Goal: Browse casually

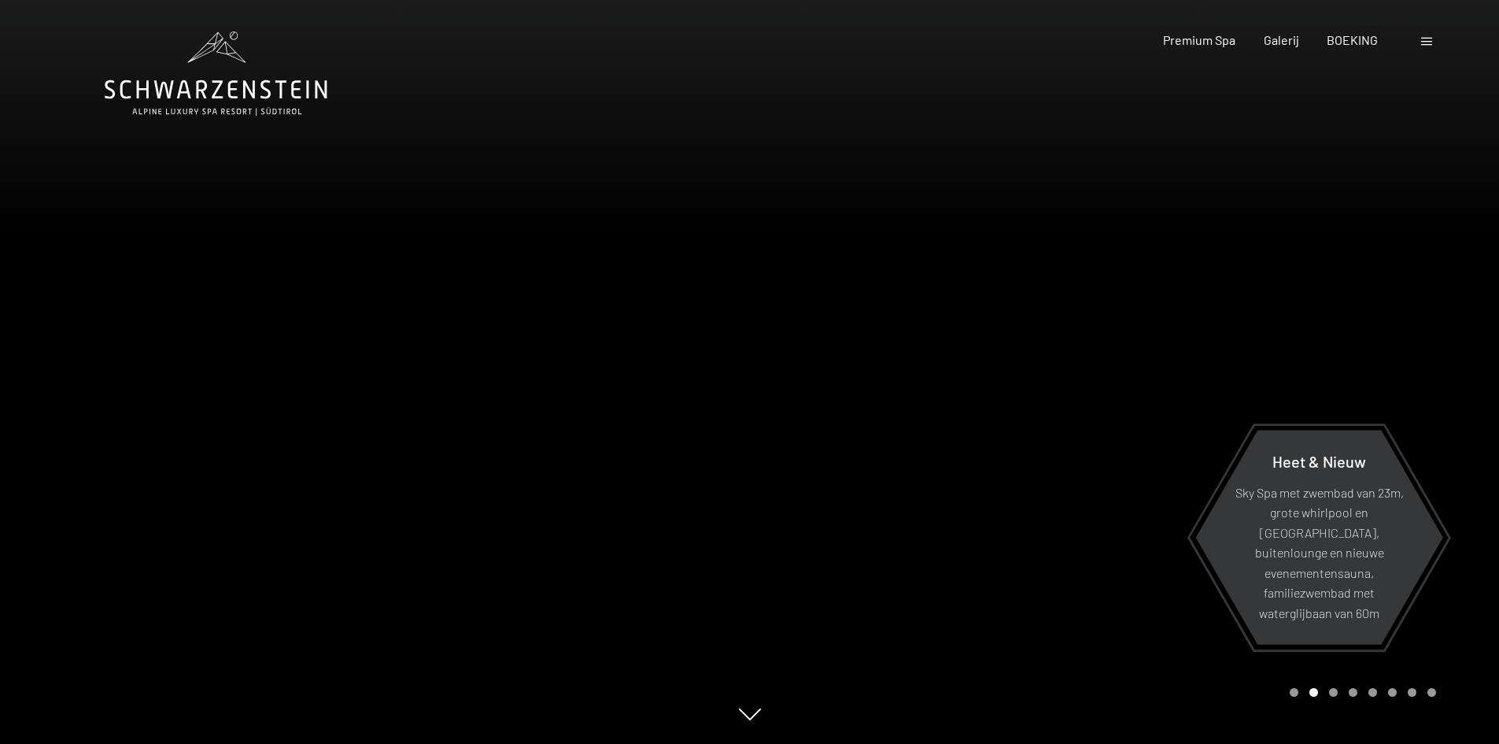
click at [1333, 694] on div "Carrousel Pagina 3" at bounding box center [1333, 692] width 9 height 9
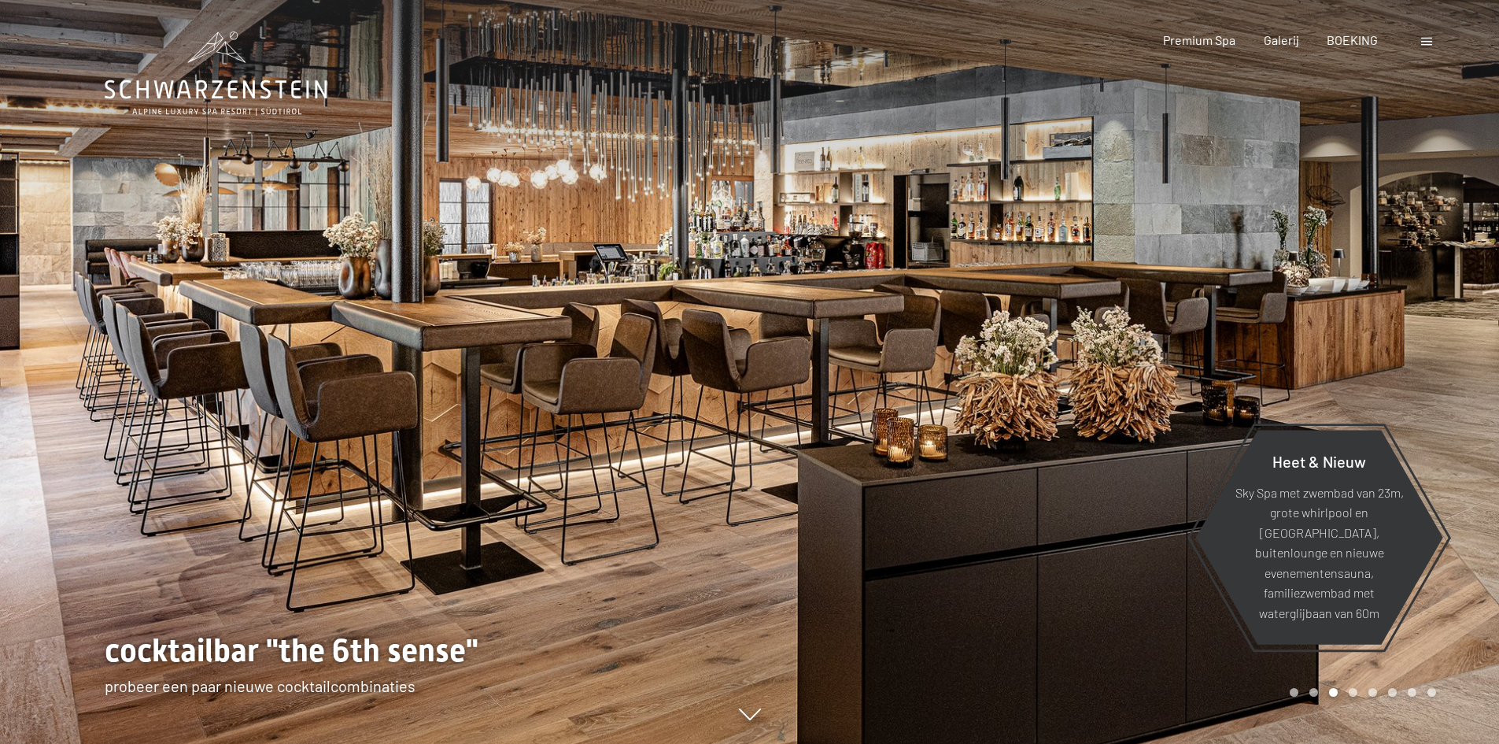
click at [1360, 689] on div "Carrousel paginering" at bounding box center [1360, 692] width 152 height 9
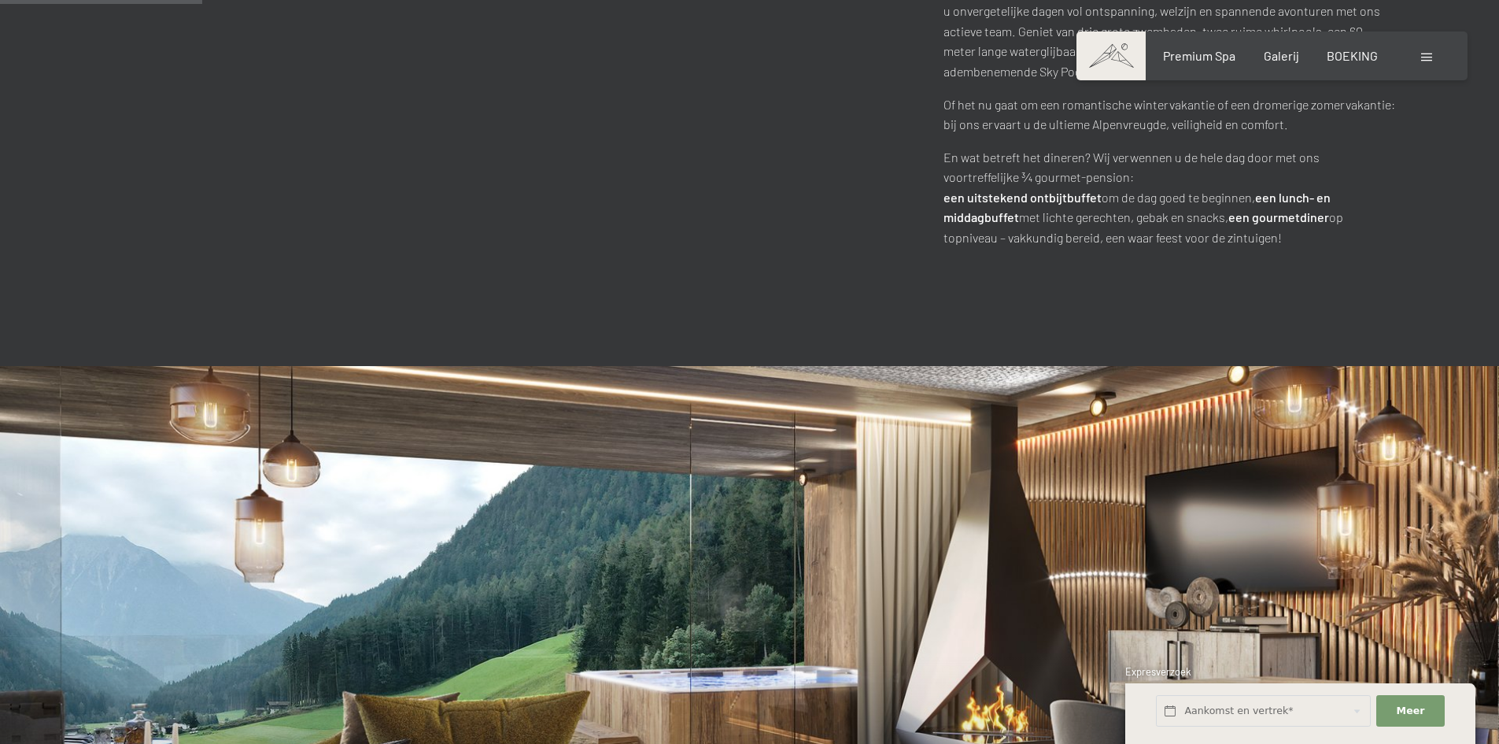
scroll to position [1338, 0]
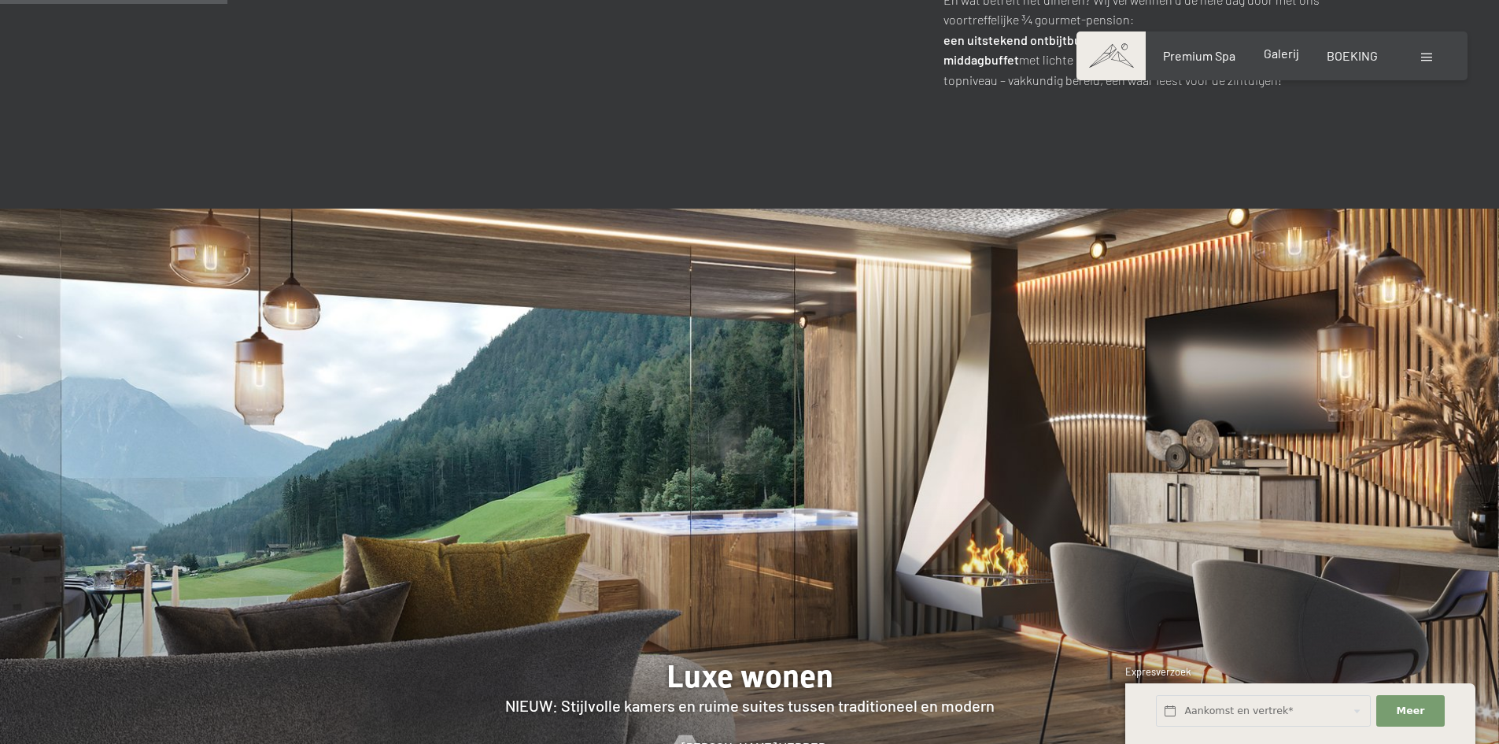
click at [1277, 59] on font "Galerij" at bounding box center [1281, 53] width 35 height 15
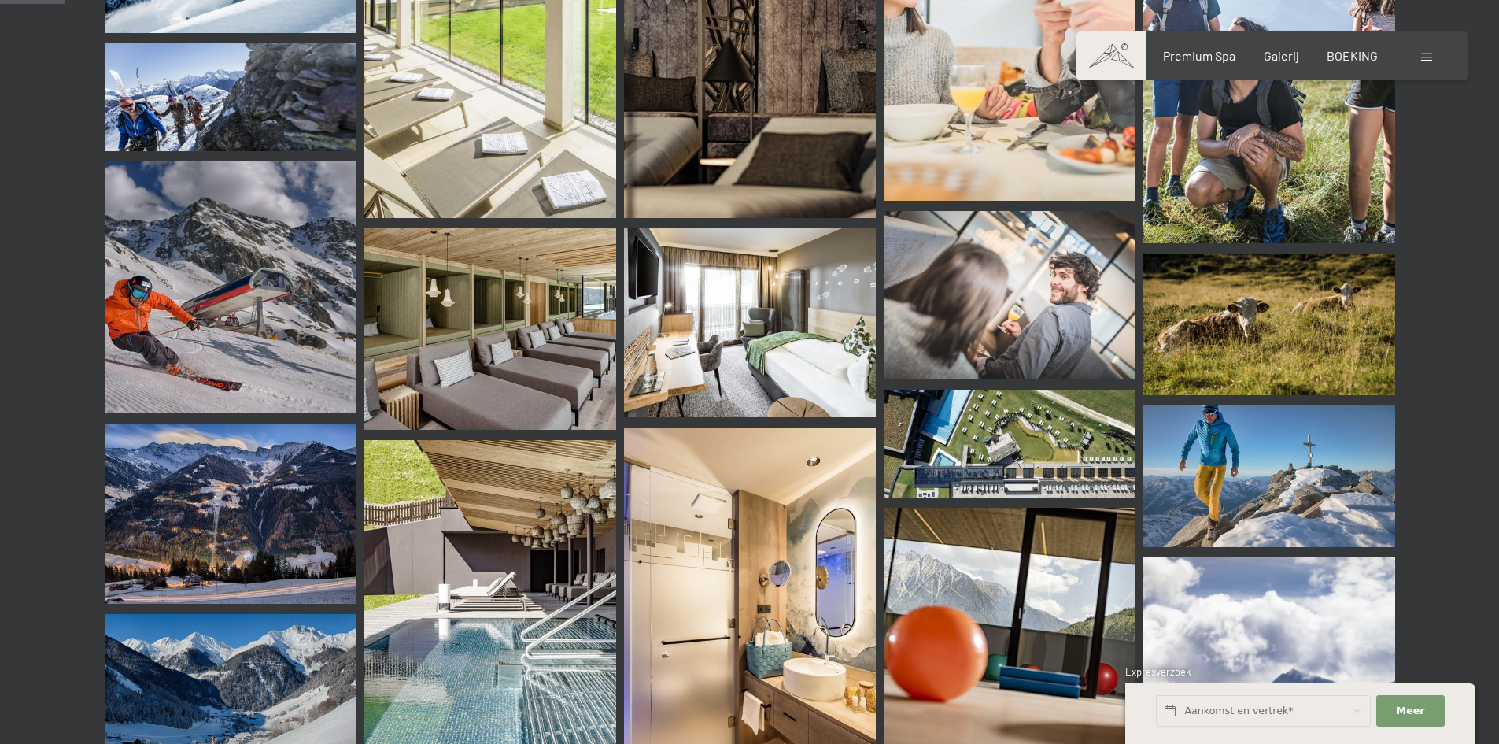
scroll to position [866, 0]
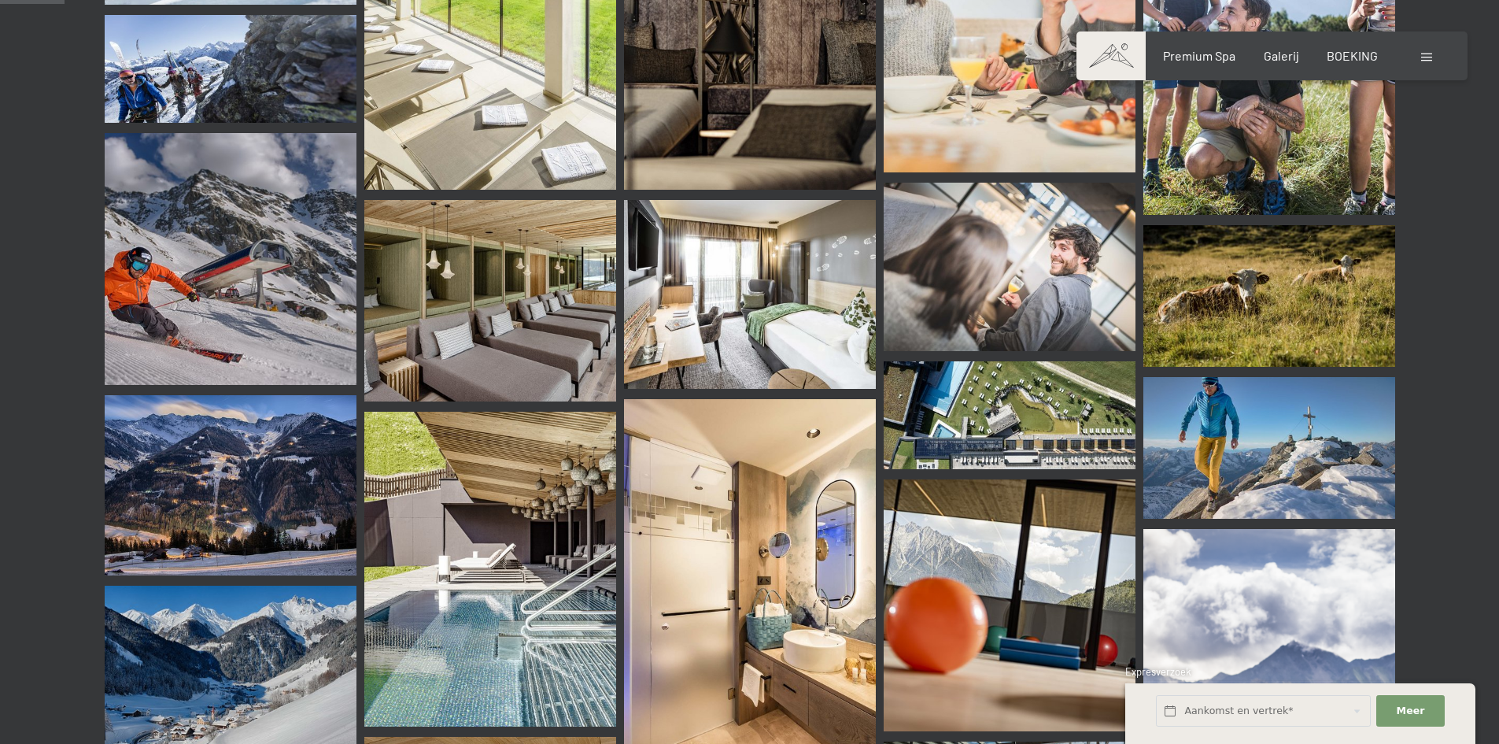
click at [1026, 409] on img at bounding box center [1010, 415] width 252 height 108
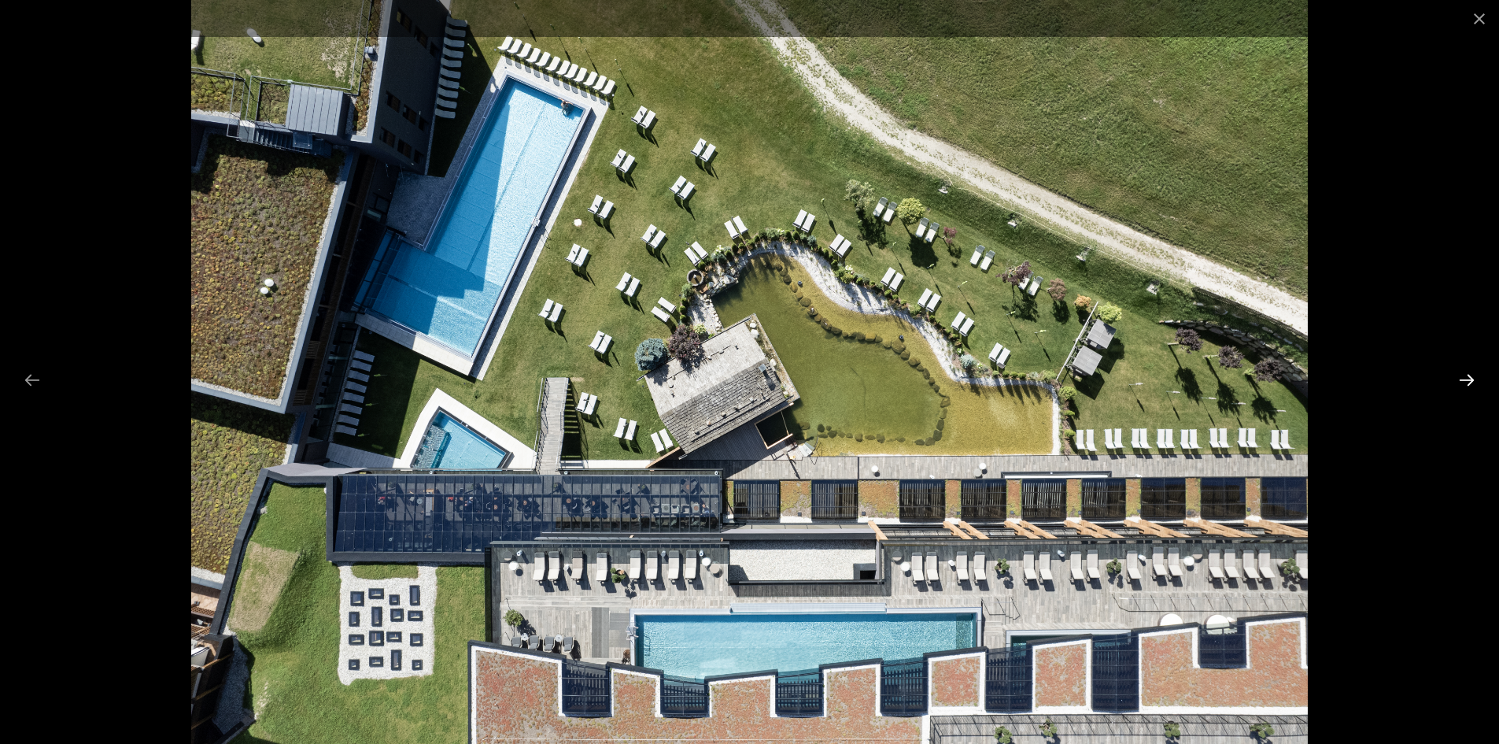
click at [1459, 379] on button "Next slide" at bounding box center [1466, 379] width 33 height 31
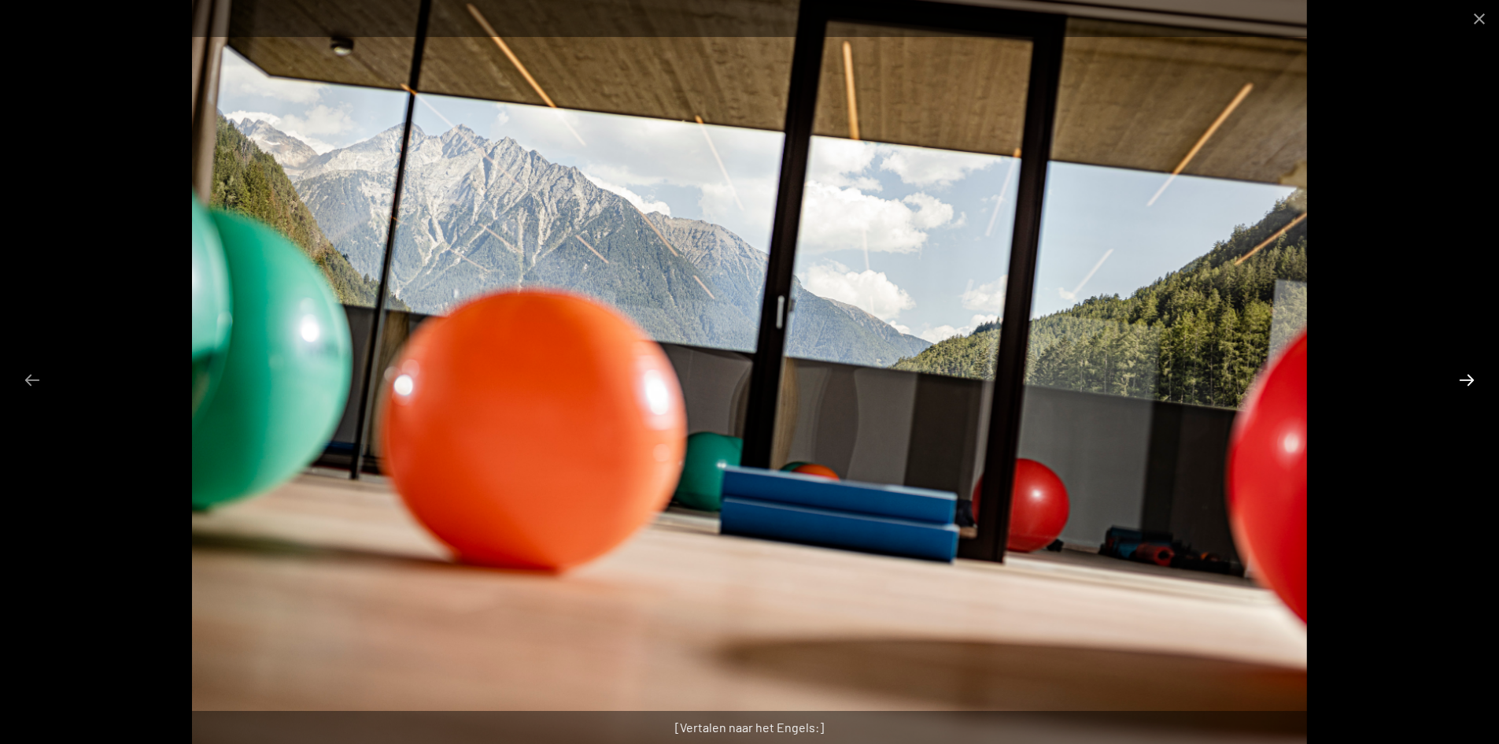
click at [1459, 379] on button "Next slide" at bounding box center [1466, 379] width 33 height 31
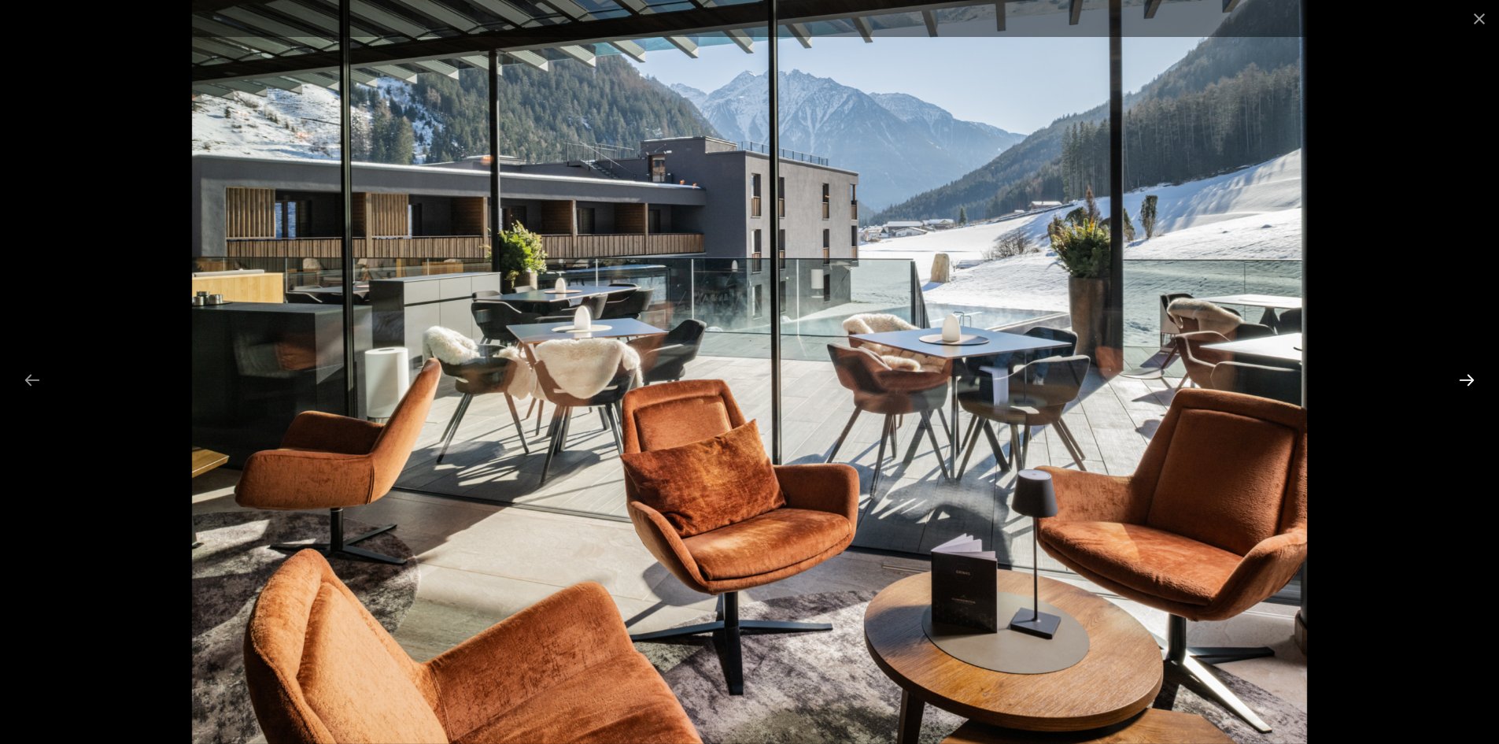
click at [1456, 379] on button "Volgende dia" at bounding box center [1466, 379] width 33 height 31
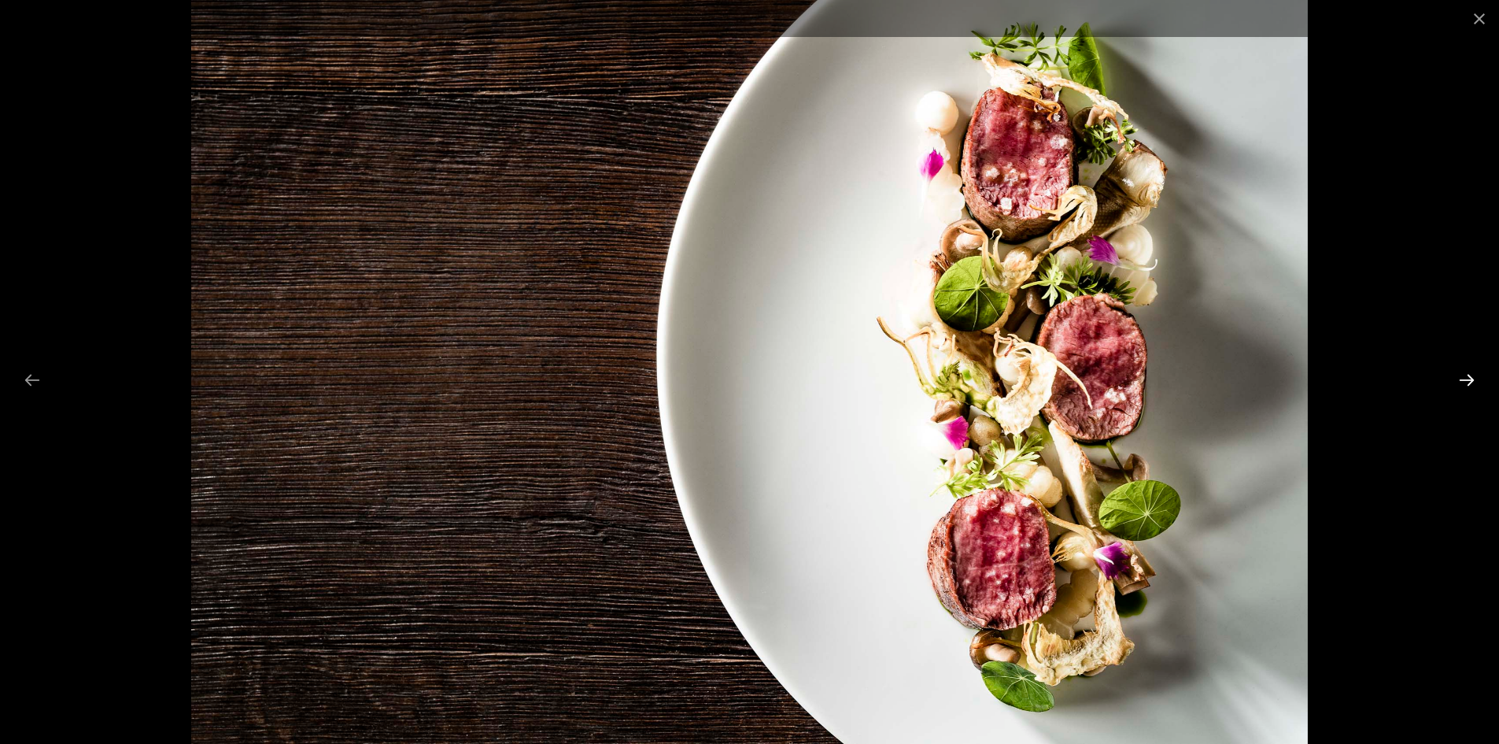
click at [1477, 385] on button "Volgende dia" at bounding box center [1466, 379] width 33 height 31
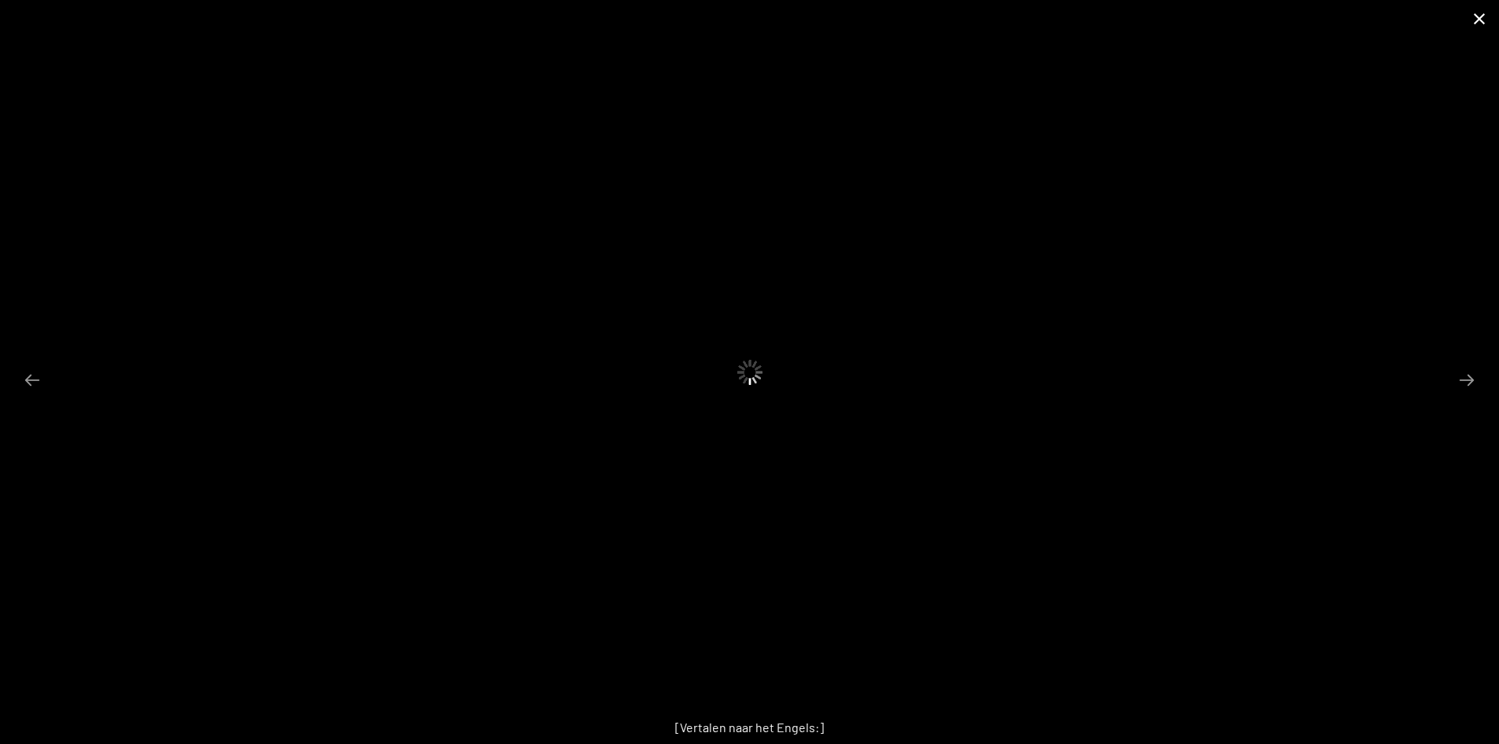
click at [1476, 17] on button "Galerij sluiten" at bounding box center [1479, 18] width 39 height 37
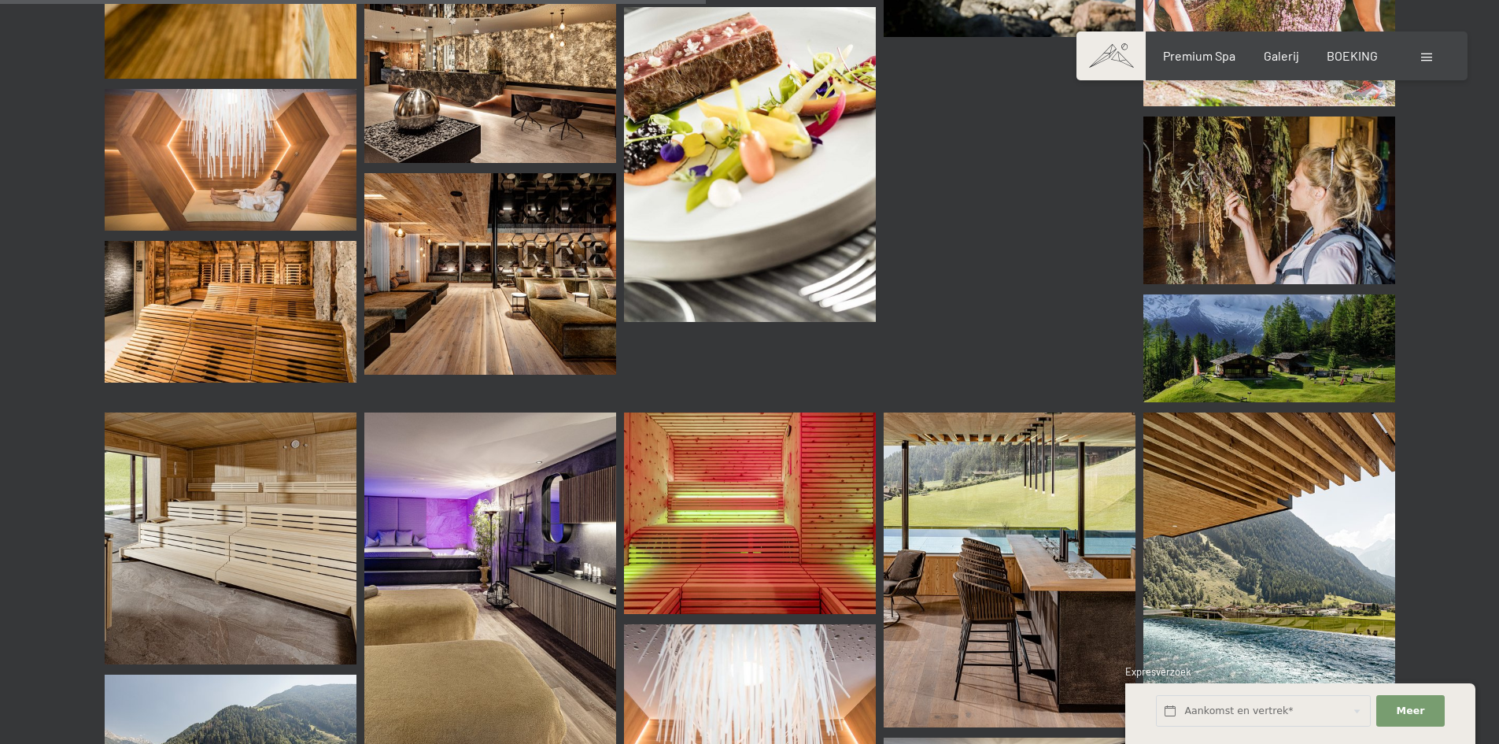
scroll to position [9443, 0]
